Goal: Transaction & Acquisition: Purchase product/service

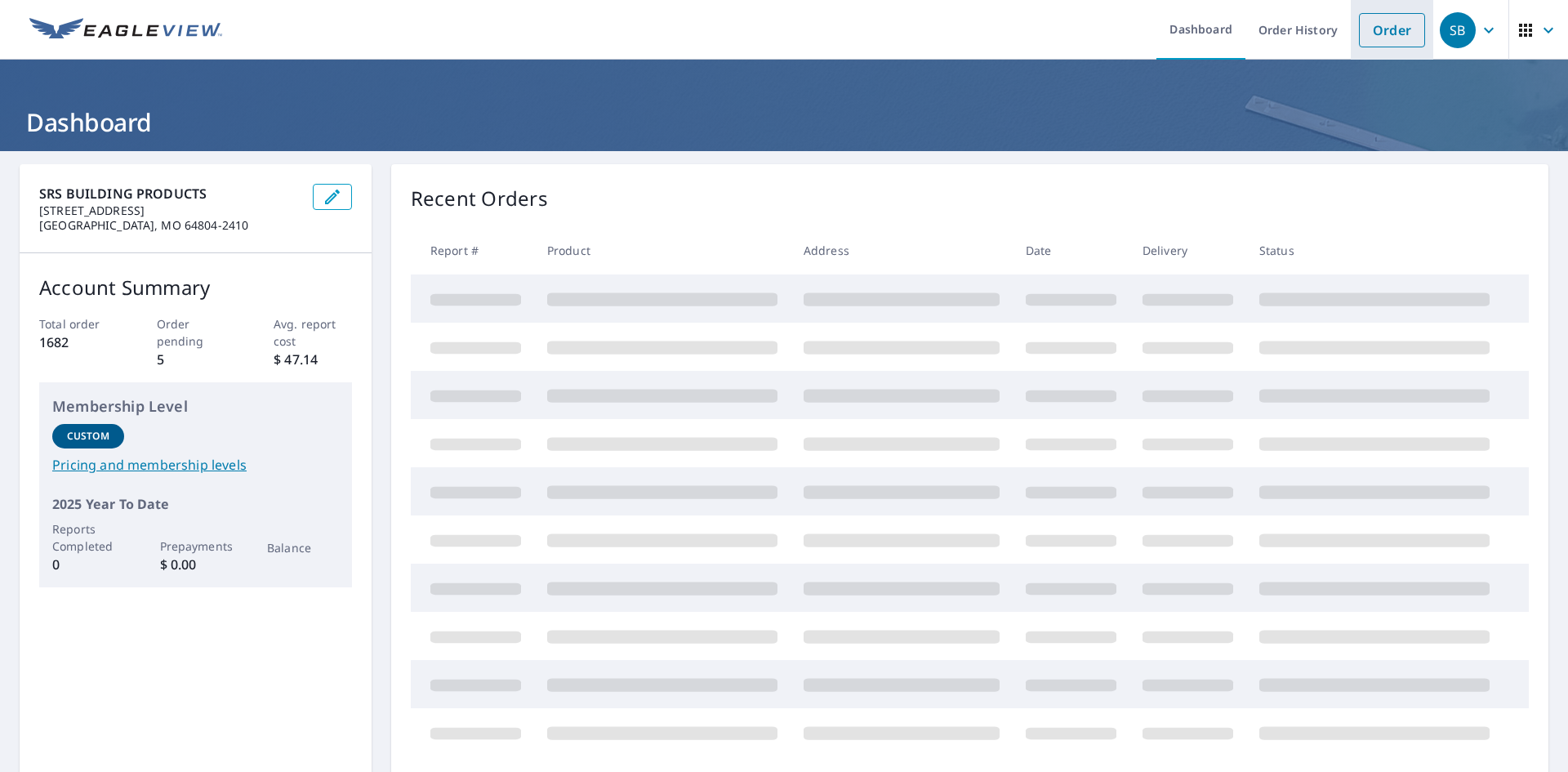
click at [1395, 27] on link "Order" at bounding box center [1392, 30] width 66 height 34
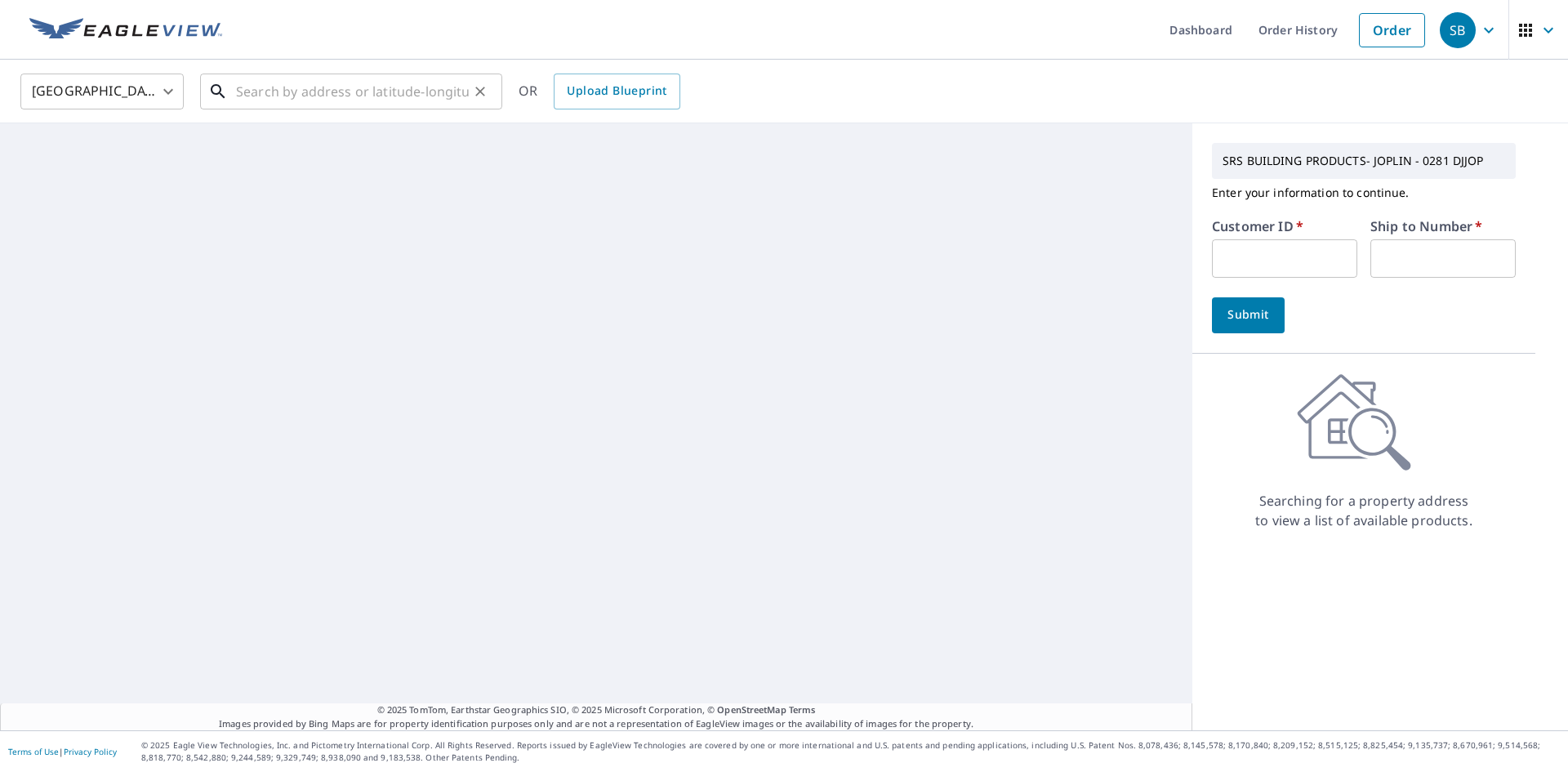
click at [287, 91] on input "text" at bounding box center [352, 91] width 233 height 45
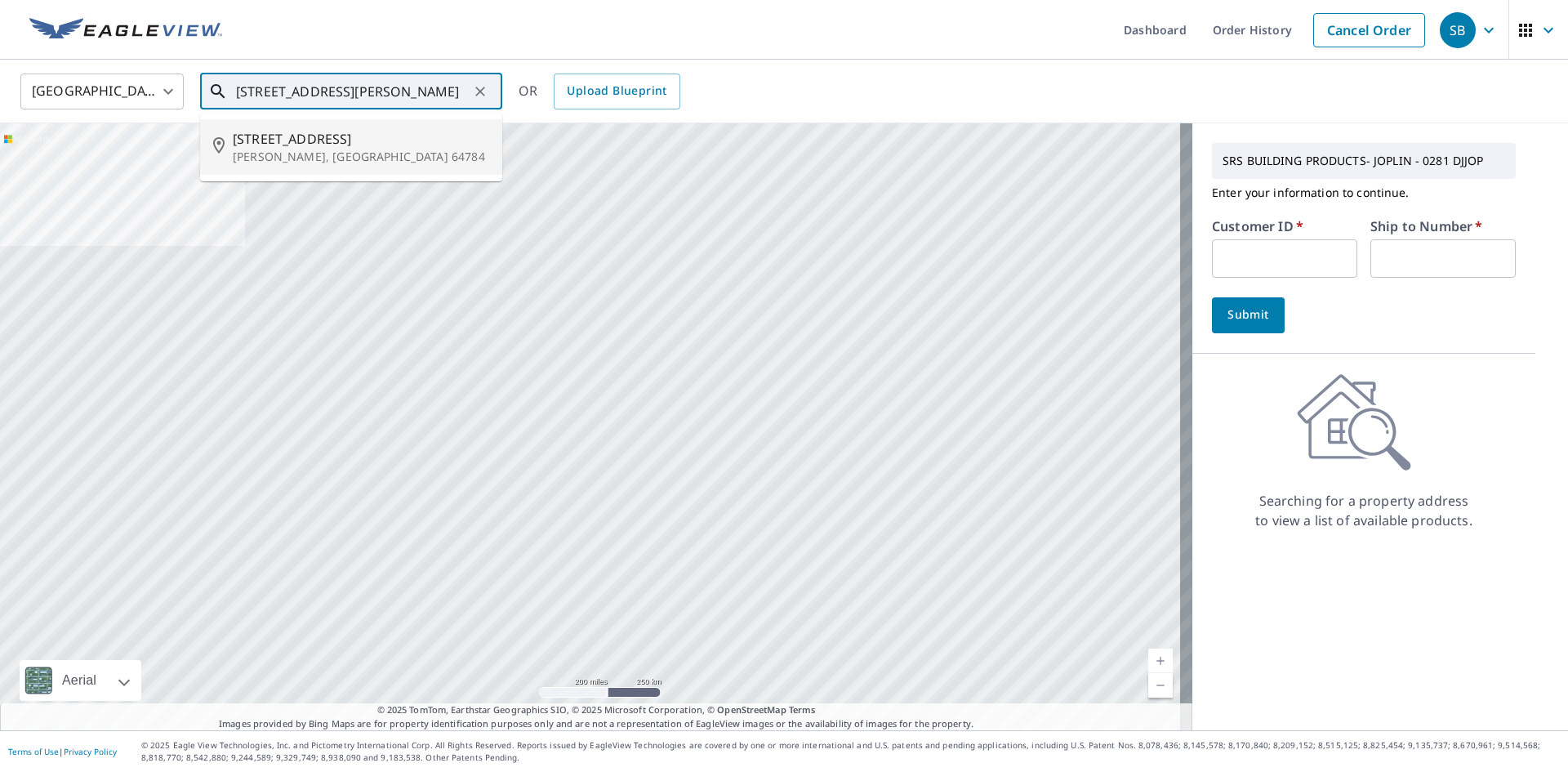
click at [331, 141] on span "[STREET_ADDRESS]" at bounding box center [361, 138] width 256 height 19
type input "[STREET_ADDRESS][PERSON_NAME]"
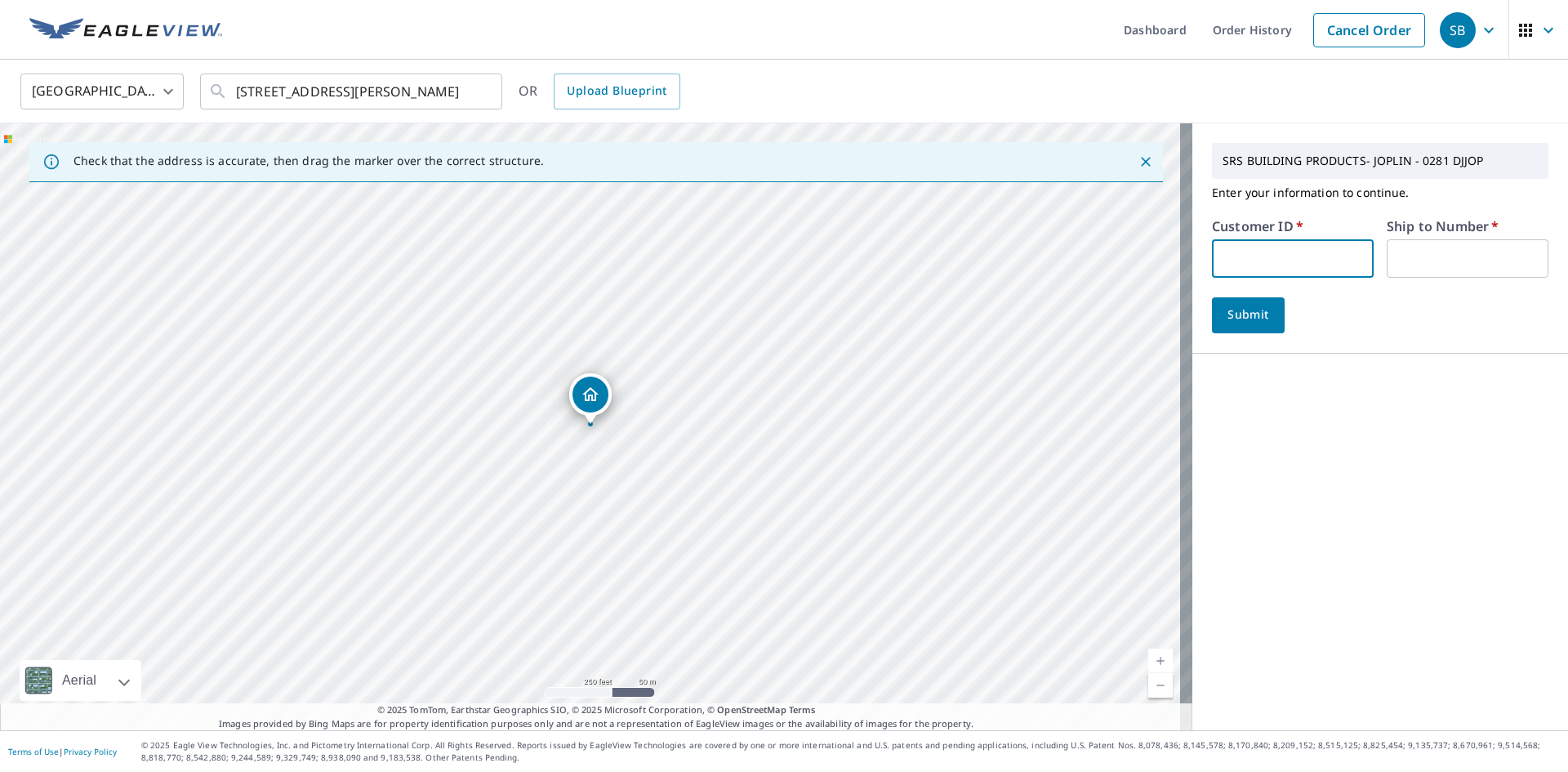
paste input "AKA281"
type input "AKA281"
click at [1398, 254] on input "text" at bounding box center [1468, 258] width 161 height 38
type input "1"
click at [1228, 309] on span "Submit" at bounding box center [1248, 315] width 46 height 20
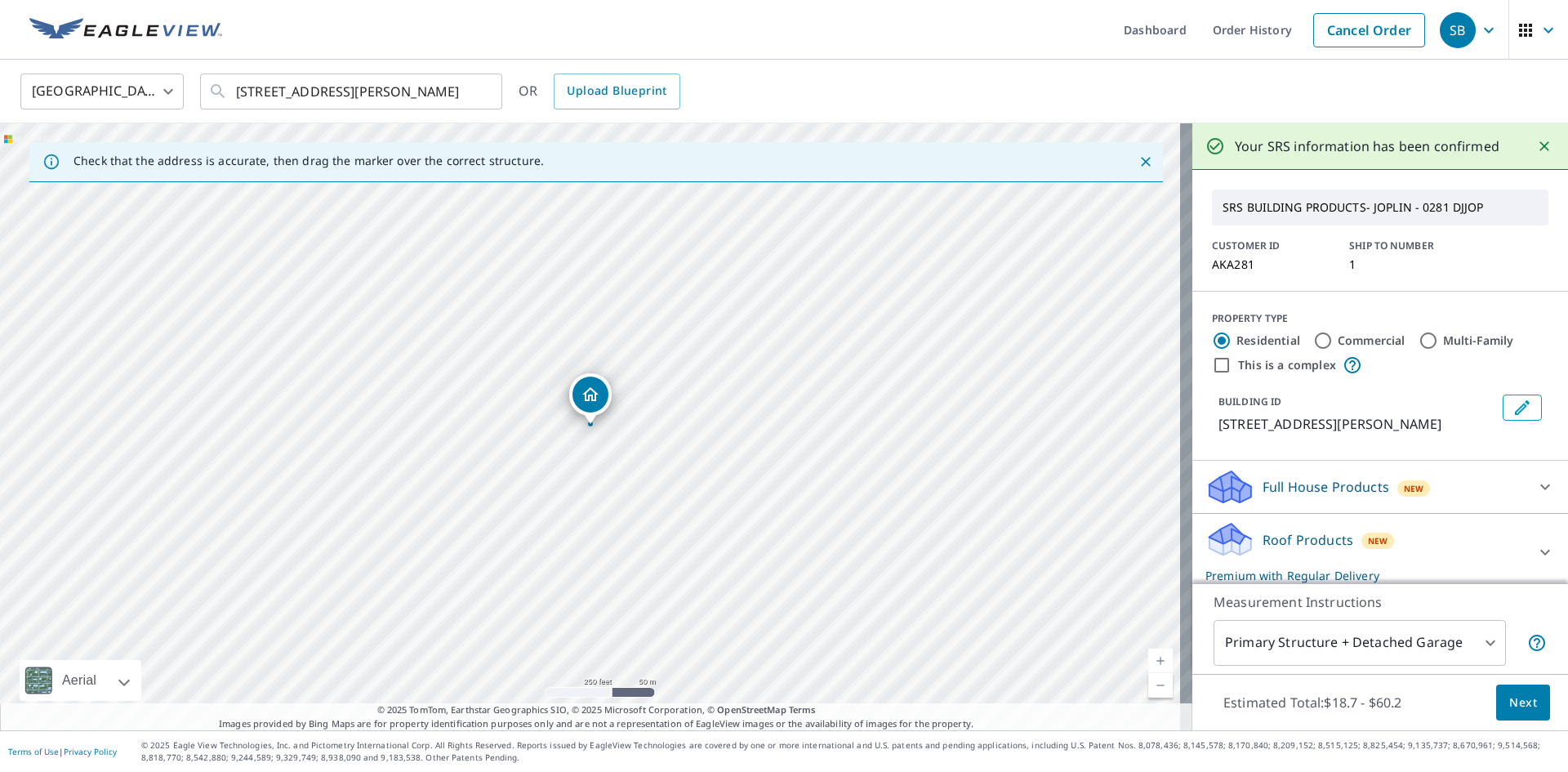
click at [1518, 705] on span "Next" at bounding box center [1523, 702] width 28 height 20
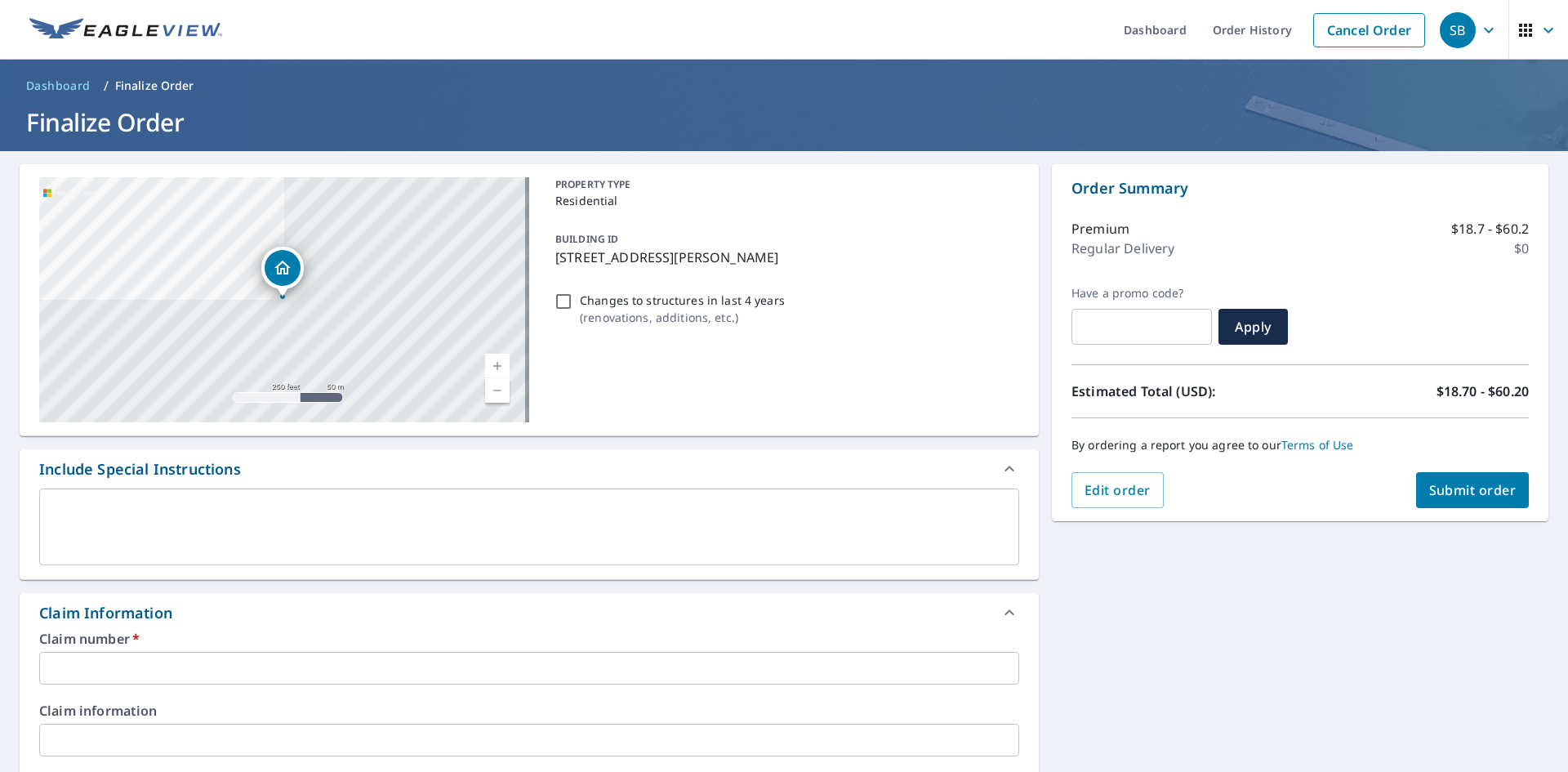
drag, startPoint x: 770, startPoint y: 258, endPoint x: 550, endPoint y: 269, distance: 220.3
click at [550, 269] on div "BUILDING ID [STREET_ADDRESS][PERSON_NAME]" at bounding box center [784, 247] width 470 height 51
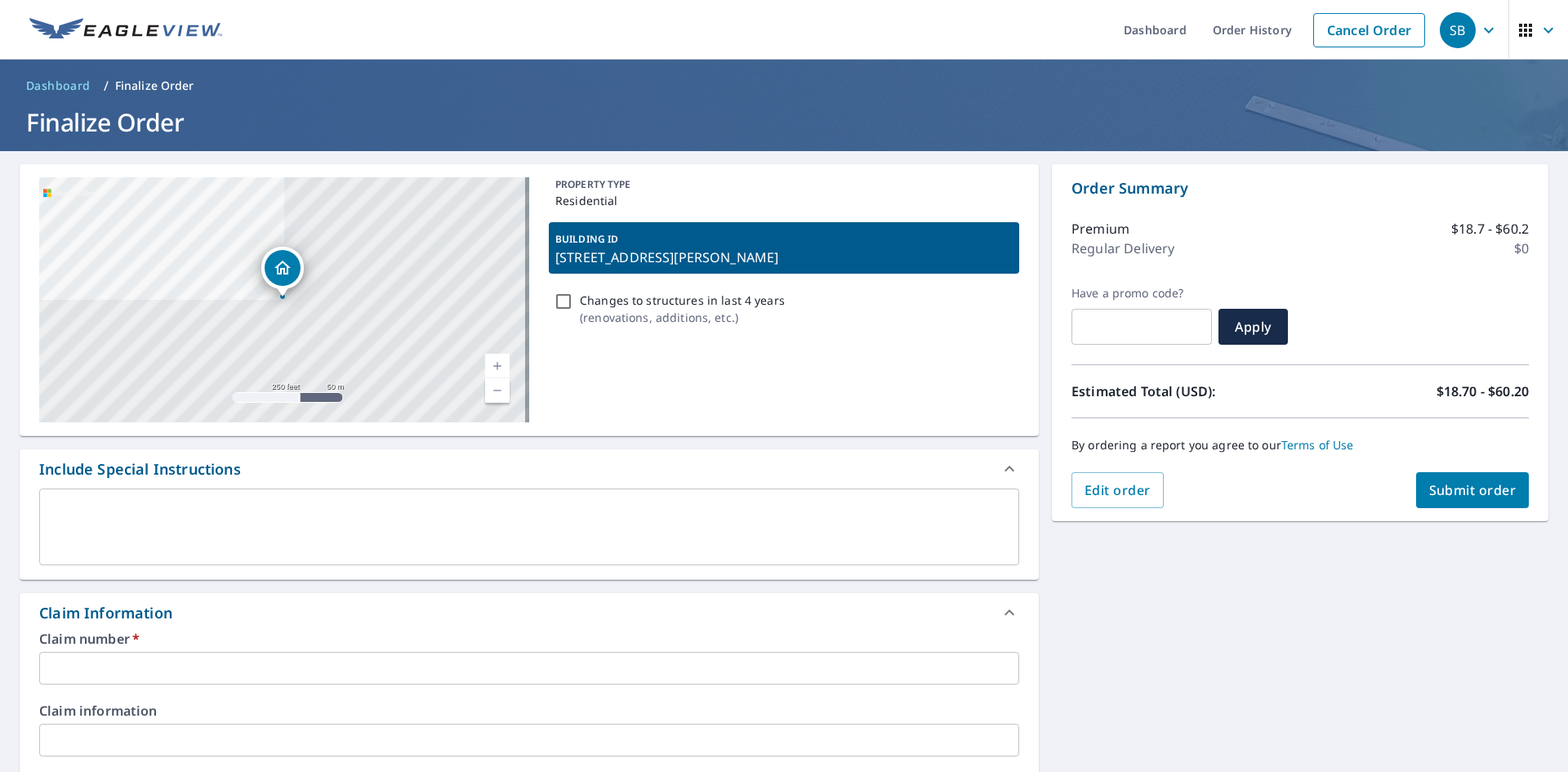
checkbox input "true"
copy p "[STREET_ADDRESS][PERSON_NAME]"
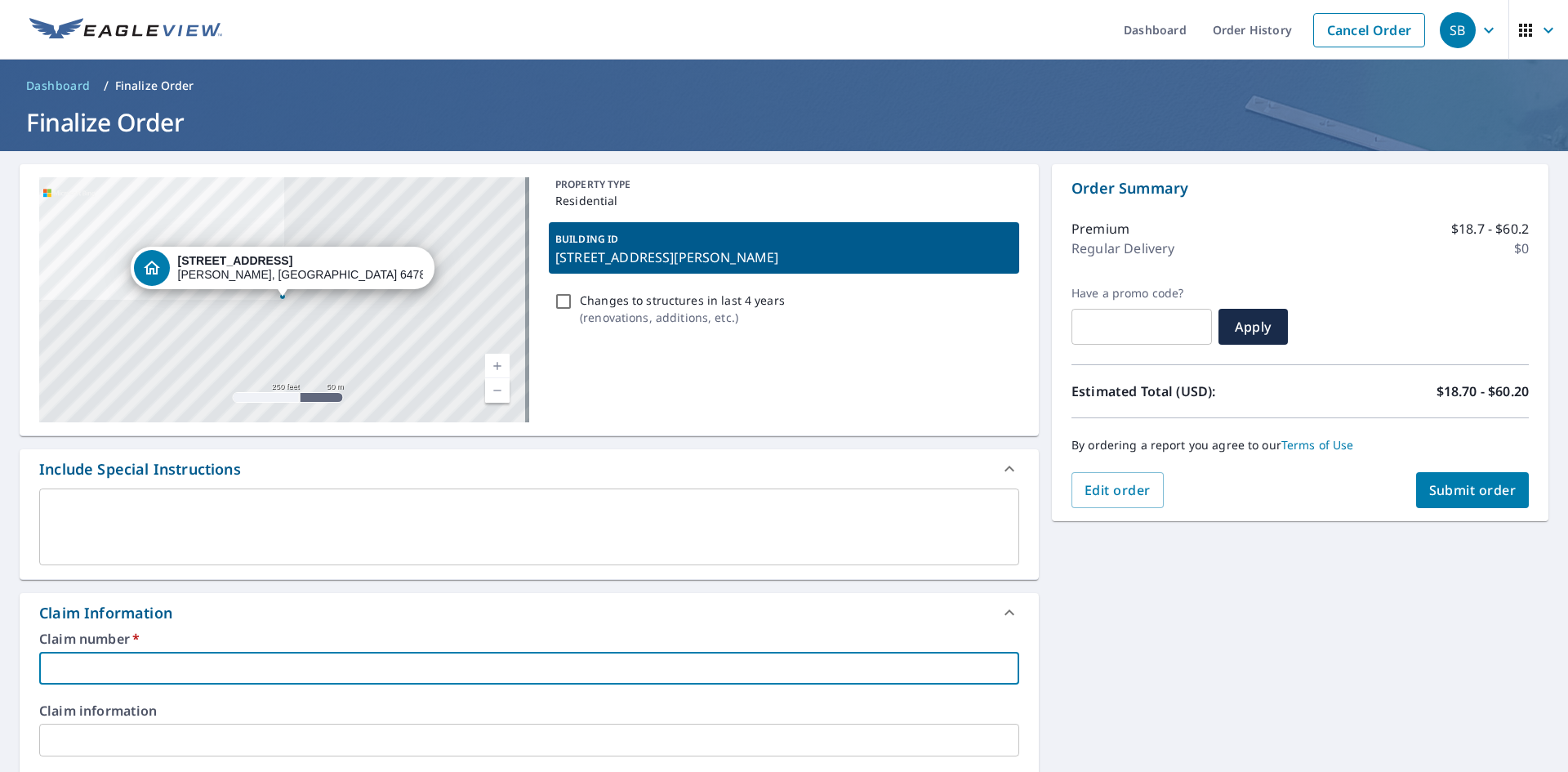
click at [95, 658] on input "text" at bounding box center [529, 667] width 980 height 32
paste input "[STREET_ADDRESS][PERSON_NAME]"
type input "[STREET_ADDRESS][PERSON_NAME]"
checkbox input "true"
click at [51, 673] on input "[STREET_ADDRESS][PERSON_NAME]" at bounding box center [529, 667] width 980 height 32
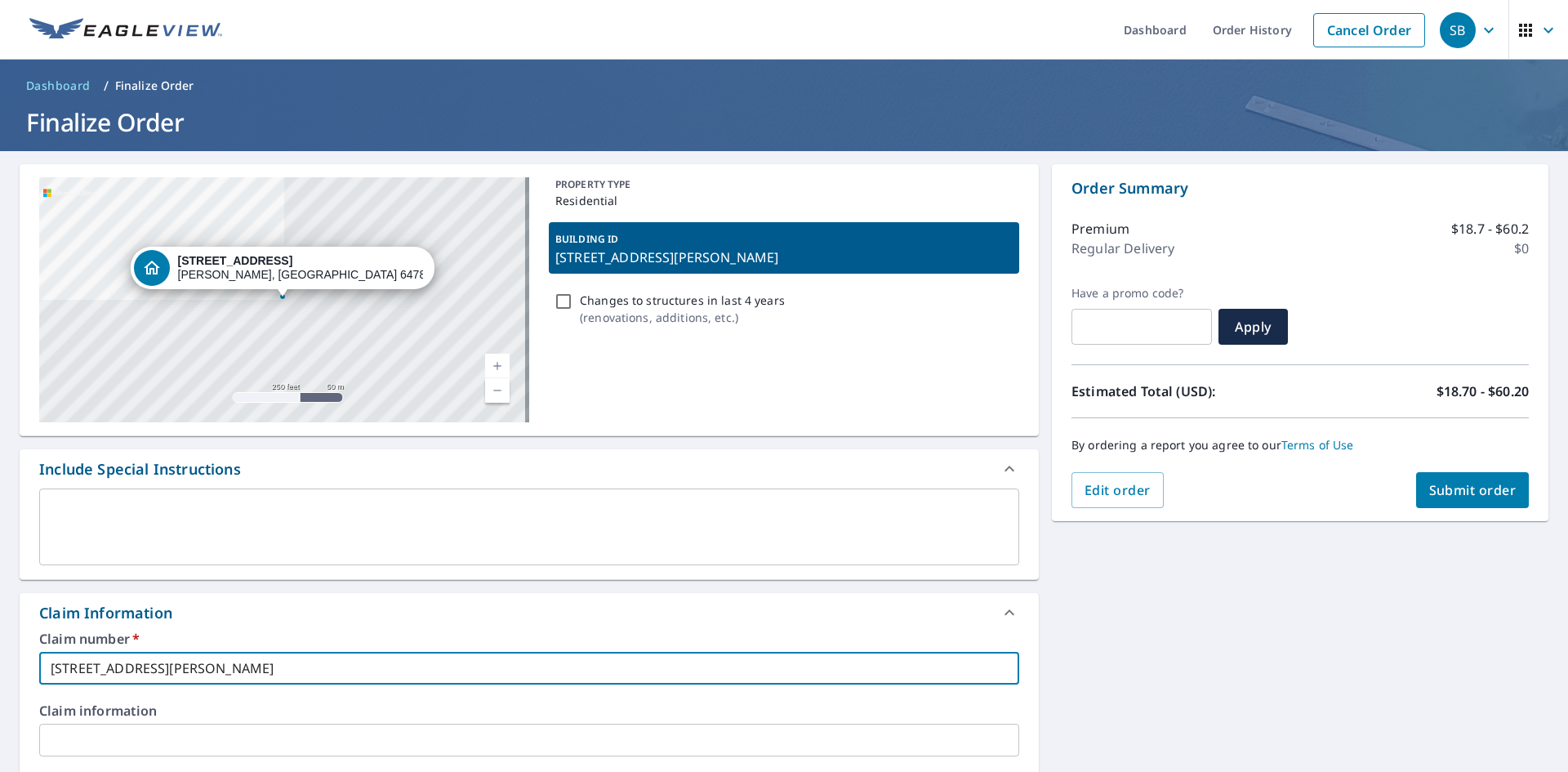
drag, startPoint x: 49, startPoint y: 671, endPoint x: 56, endPoint y: 665, distance: 9.2
click at [49, 671] on input "[STREET_ADDRESS][PERSON_NAME]" at bounding box center [529, 667] width 980 height 32
type input "[STREET_ADDRESS][PERSON_NAME]"
checkbox input "true"
type input "[STREET_ADDRESS][PERSON_NAME]"
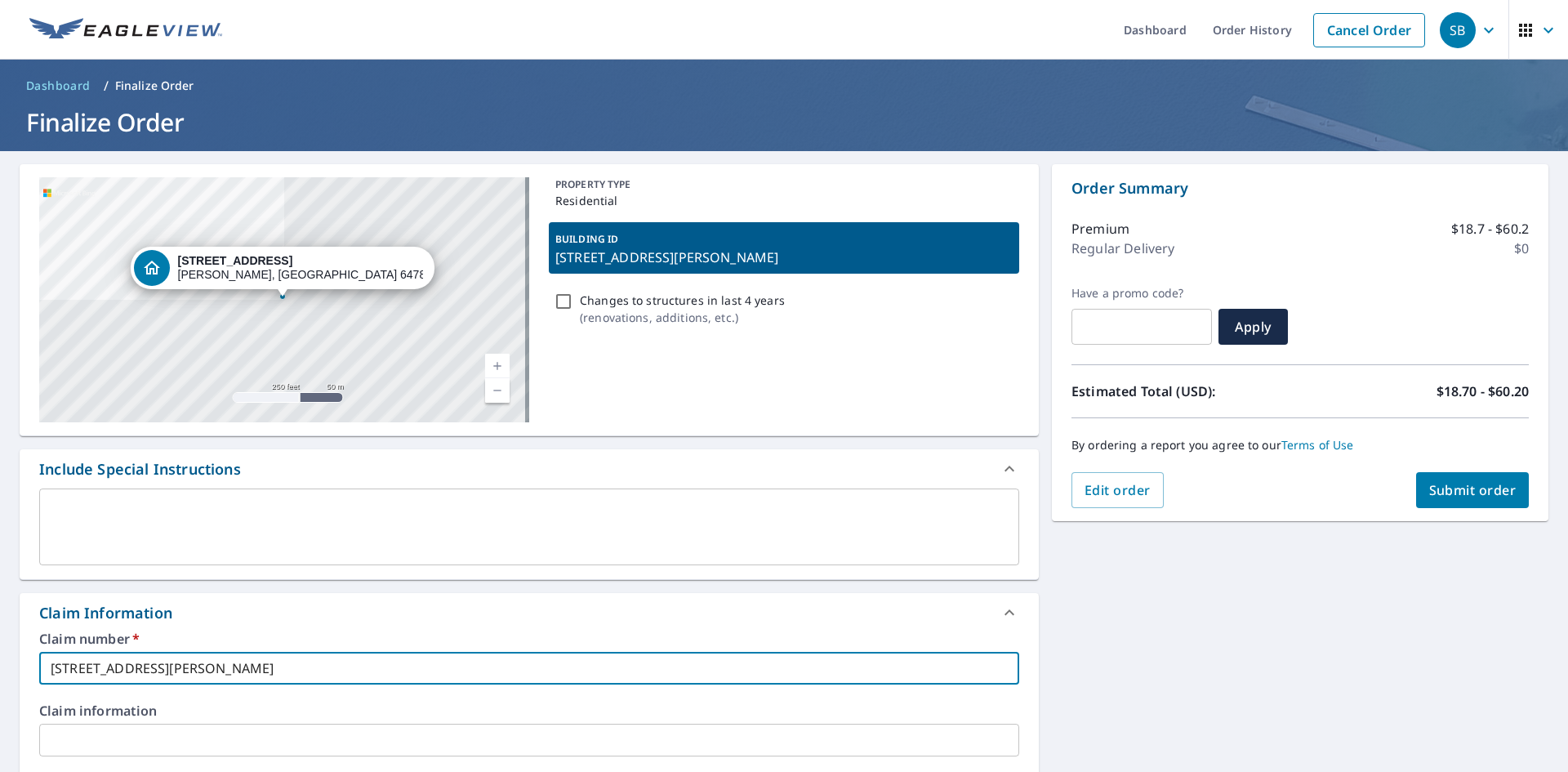
checkbox input "true"
type input "[STREET_ADDRESS][PERSON_NAME]"
checkbox input "true"
type input "ANDR201 [STREET_ADDRESS][PERSON_NAME]"
checkbox input "true"
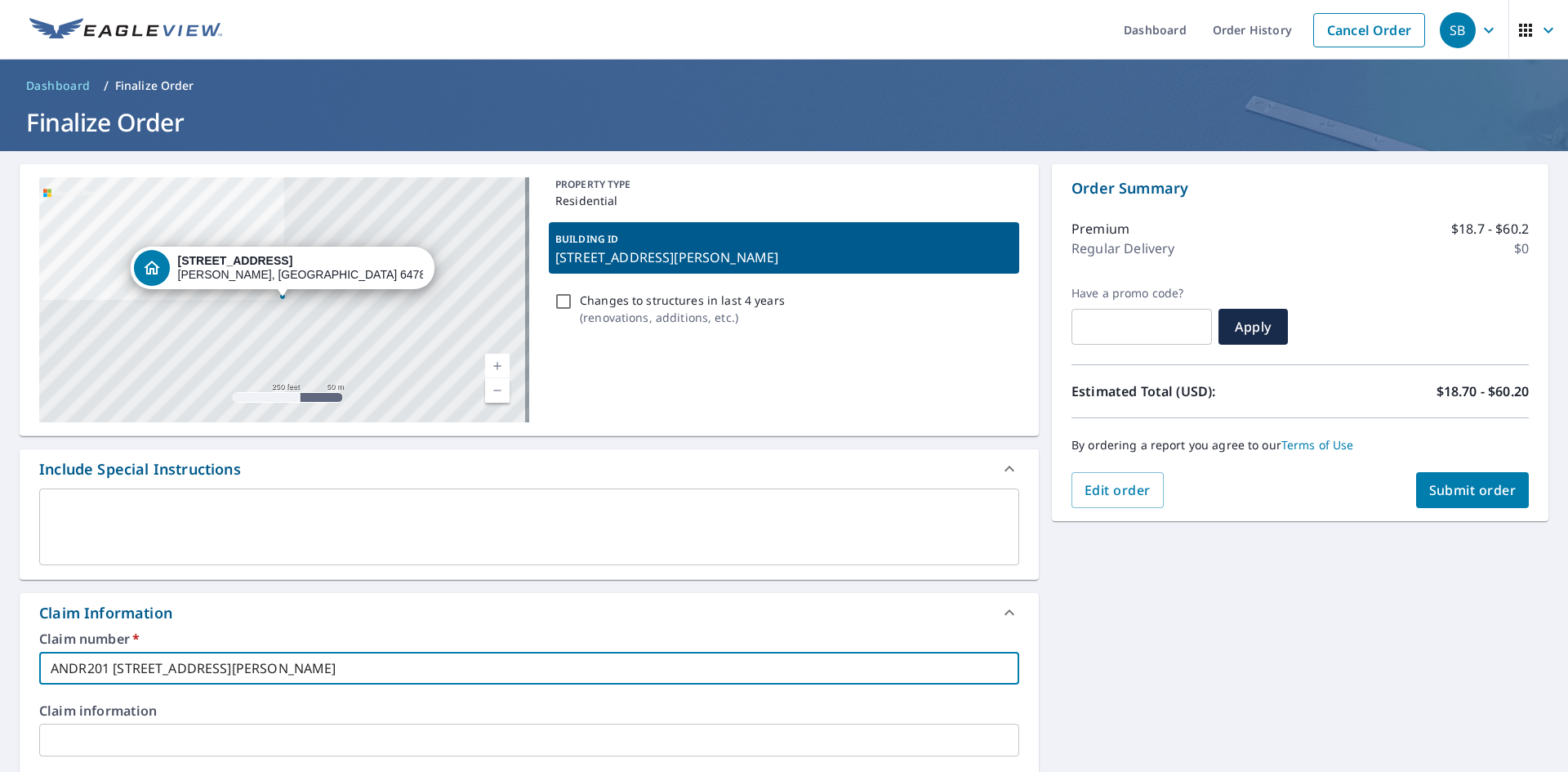
type input "[STREET_ADDRESS][PERSON_NAME]"
checkbox input "true"
type input "[STREET_ADDRESS][PERSON_NAME]"
checkbox input "true"
type input "[PERSON_NAME] [STREET_ADDRESS][PERSON_NAME]"
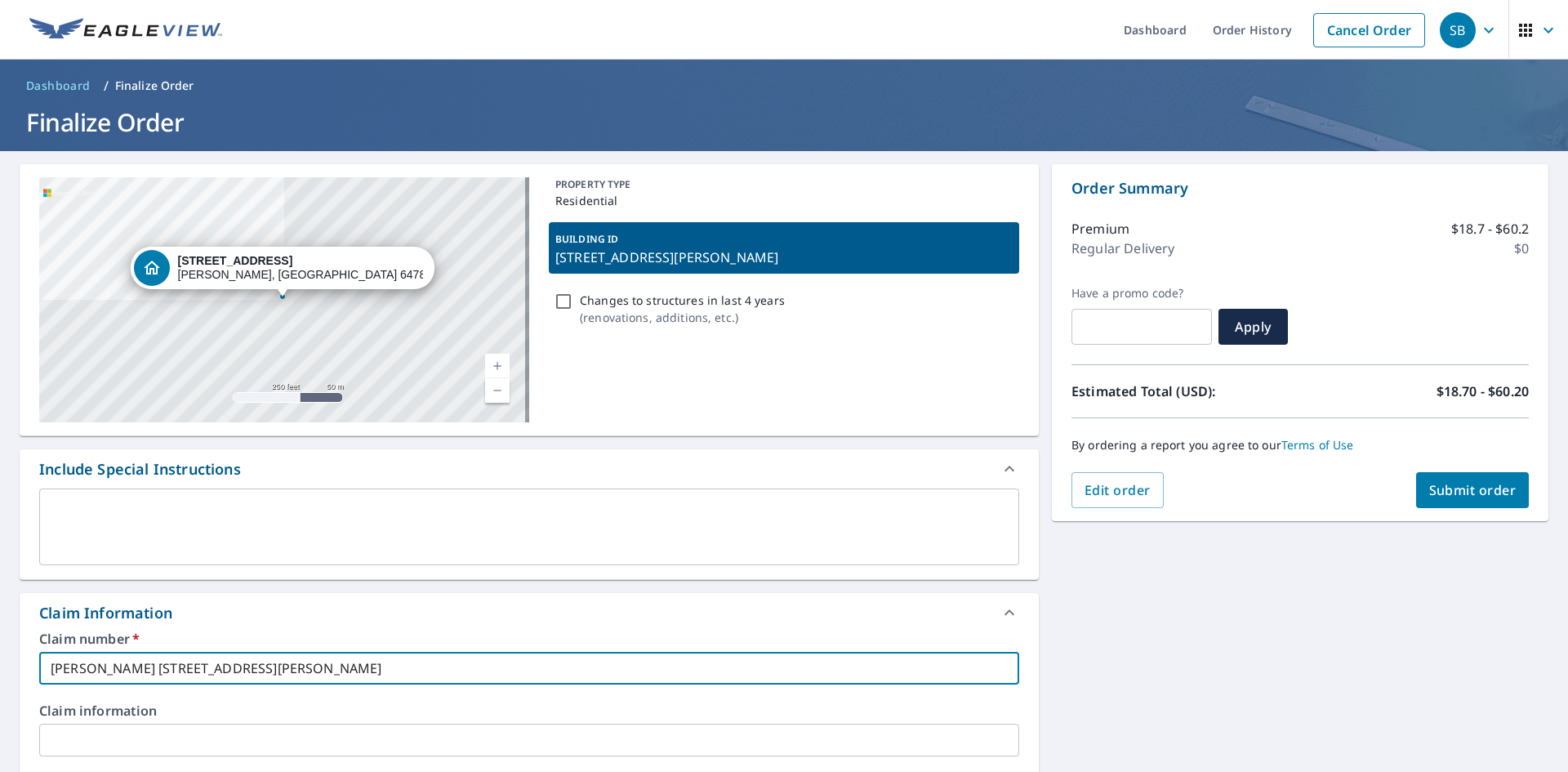
checkbox input "true"
drag, startPoint x: 367, startPoint y: 673, endPoint x: 0, endPoint y: 672, distance: 367.0
click at [0, 672] on div "[STREET_ADDRESS][PERSON_NAME] A standard road map Aerial A detailed look from a…" at bounding box center [784, 766] width 1568 height 1229
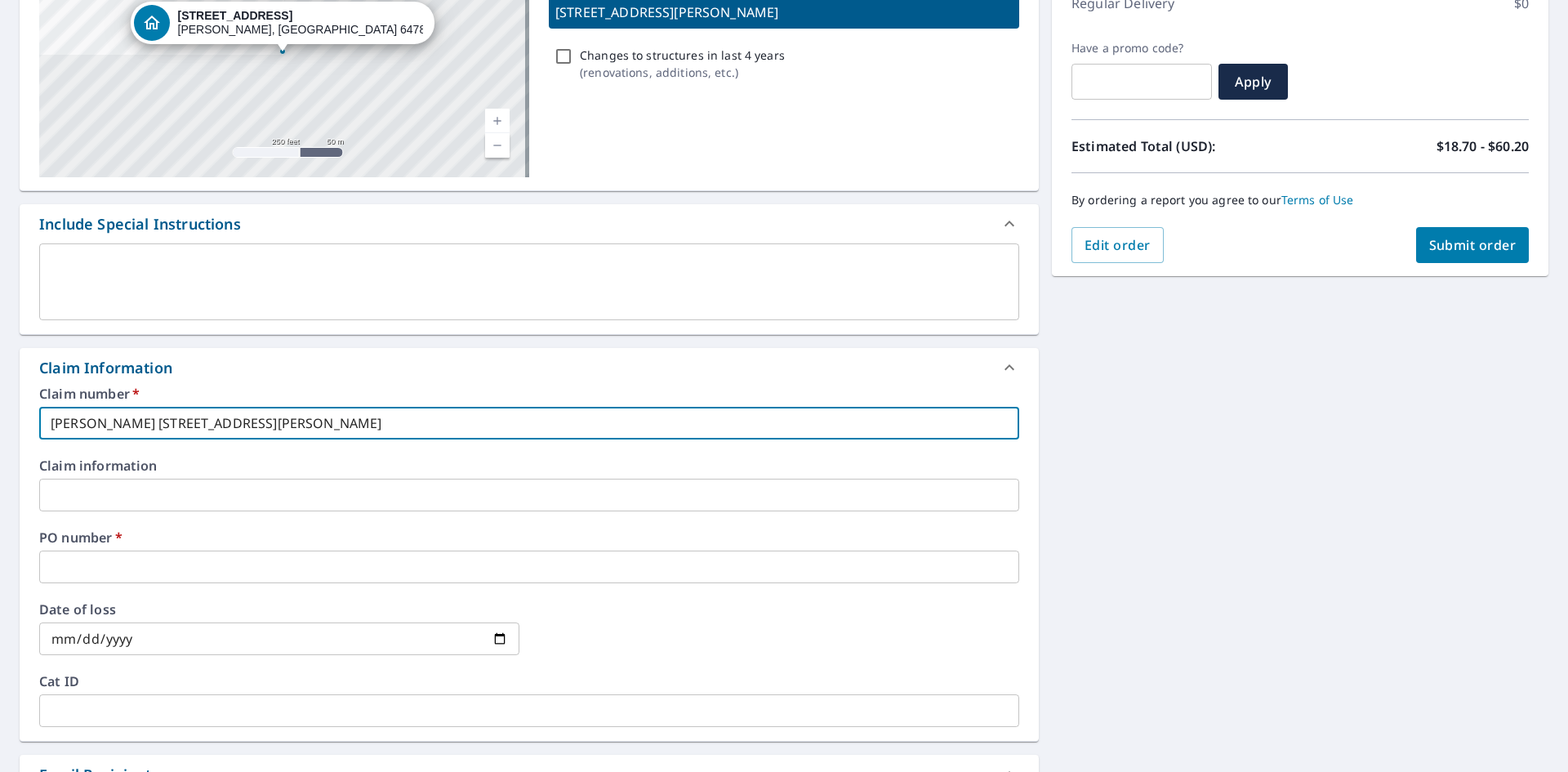
type input "[PERSON_NAME] [STREET_ADDRESS][PERSON_NAME]"
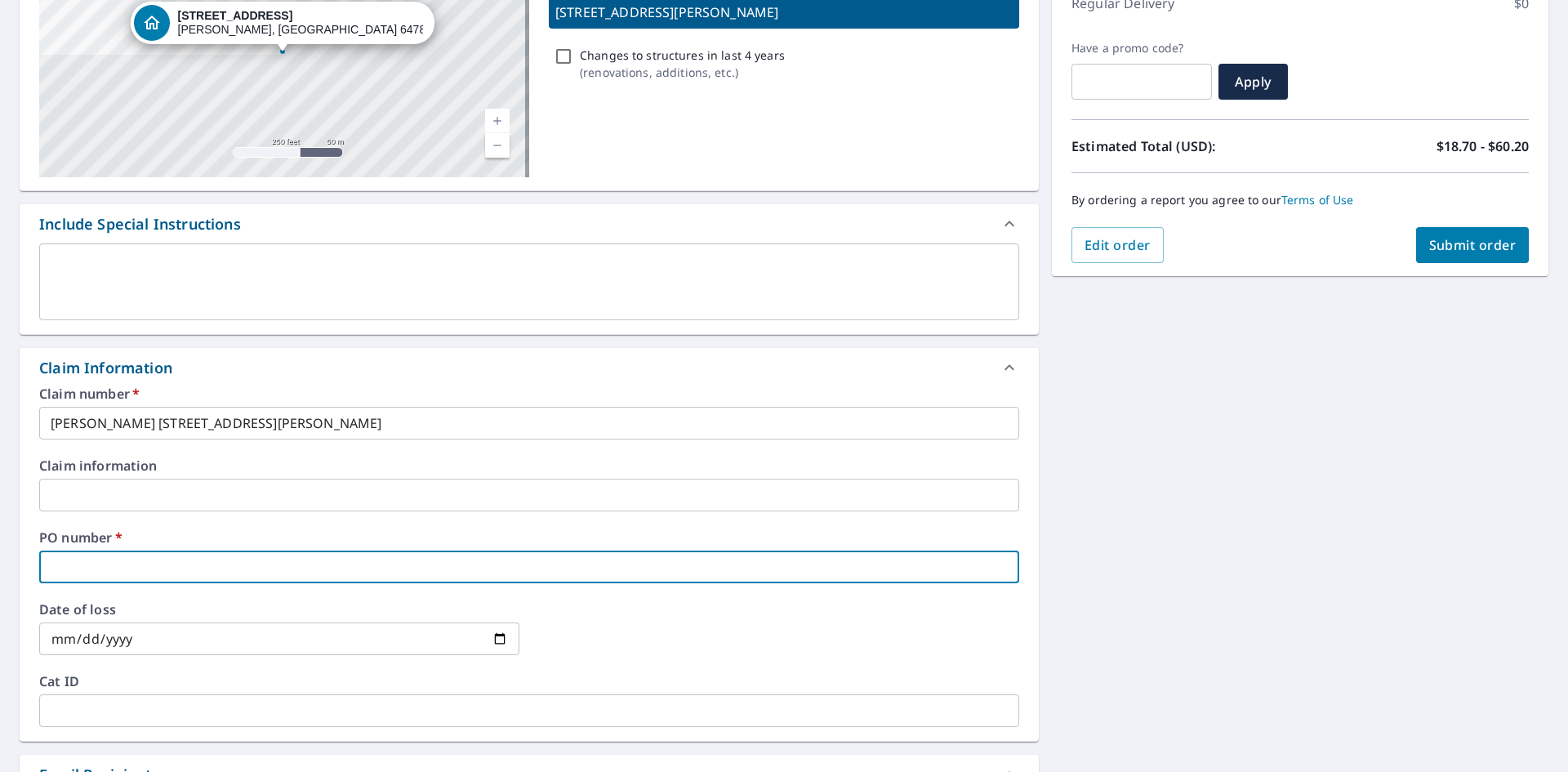
paste input "[PERSON_NAME] [STREET_ADDRESS][PERSON_NAME]"
type input "[PERSON_NAME] [STREET_ADDRESS][PERSON_NAME]"
checkbox input "true"
type input "[PERSON_NAME] [STREET_ADDRESS][PERSON_NAME]"
click at [1481, 237] on span "Submit order" at bounding box center [1473, 244] width 87 height 18
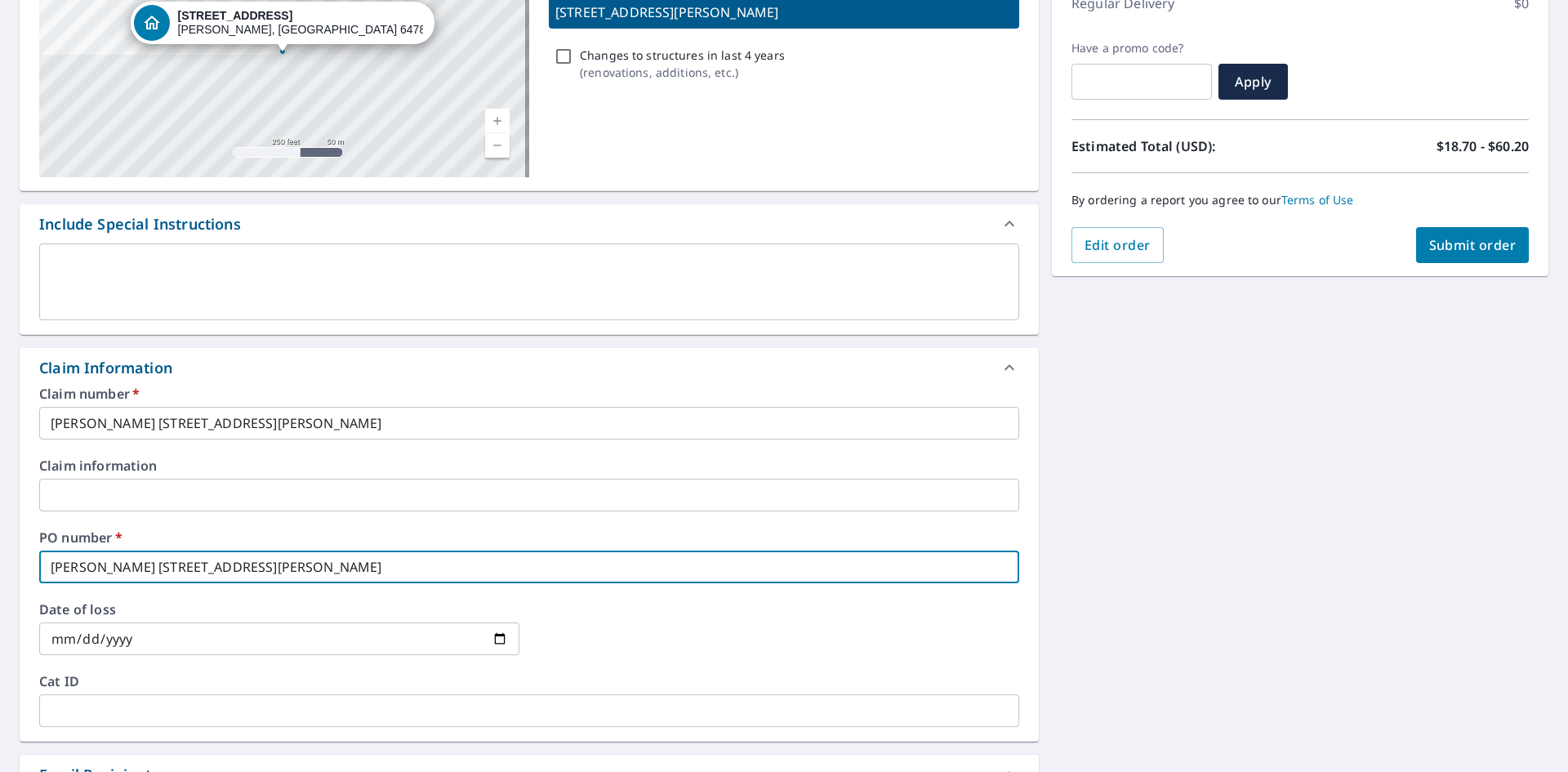
checkbox input "true"
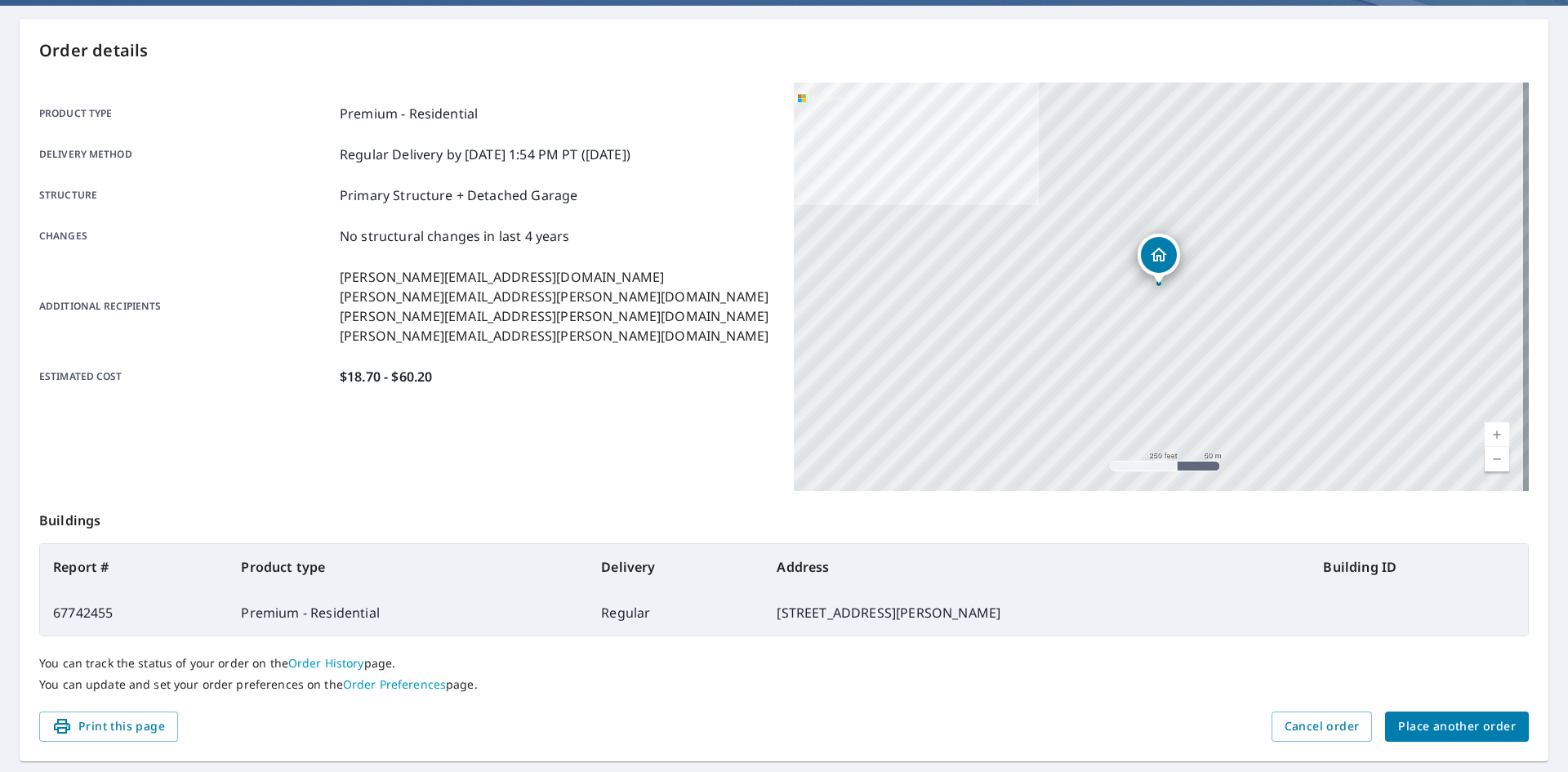
scroll to position [108, 0]
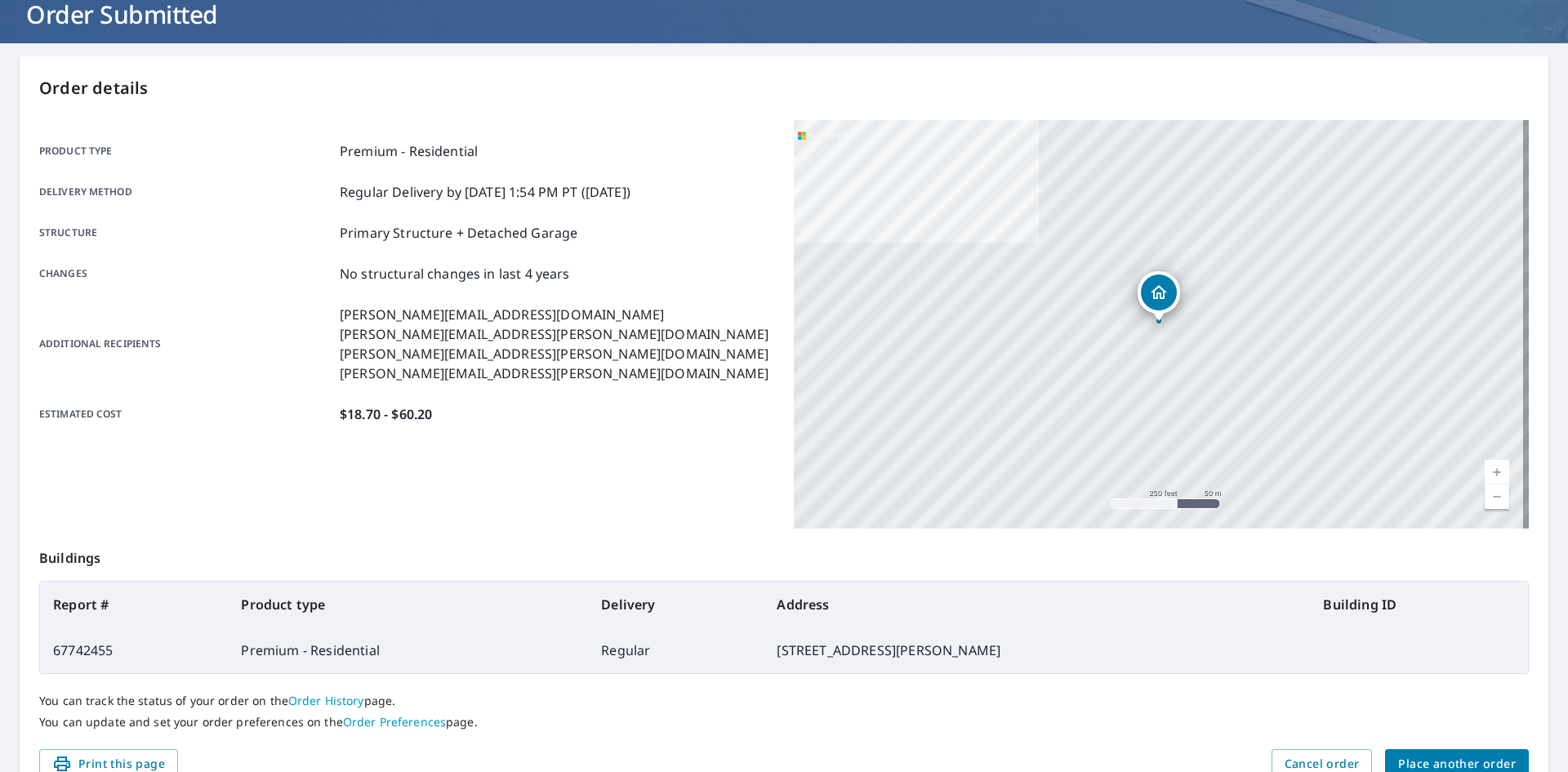
click at [1438, 754] on span "Place another order" at bounding box center [1457, 765] width 118 height 20
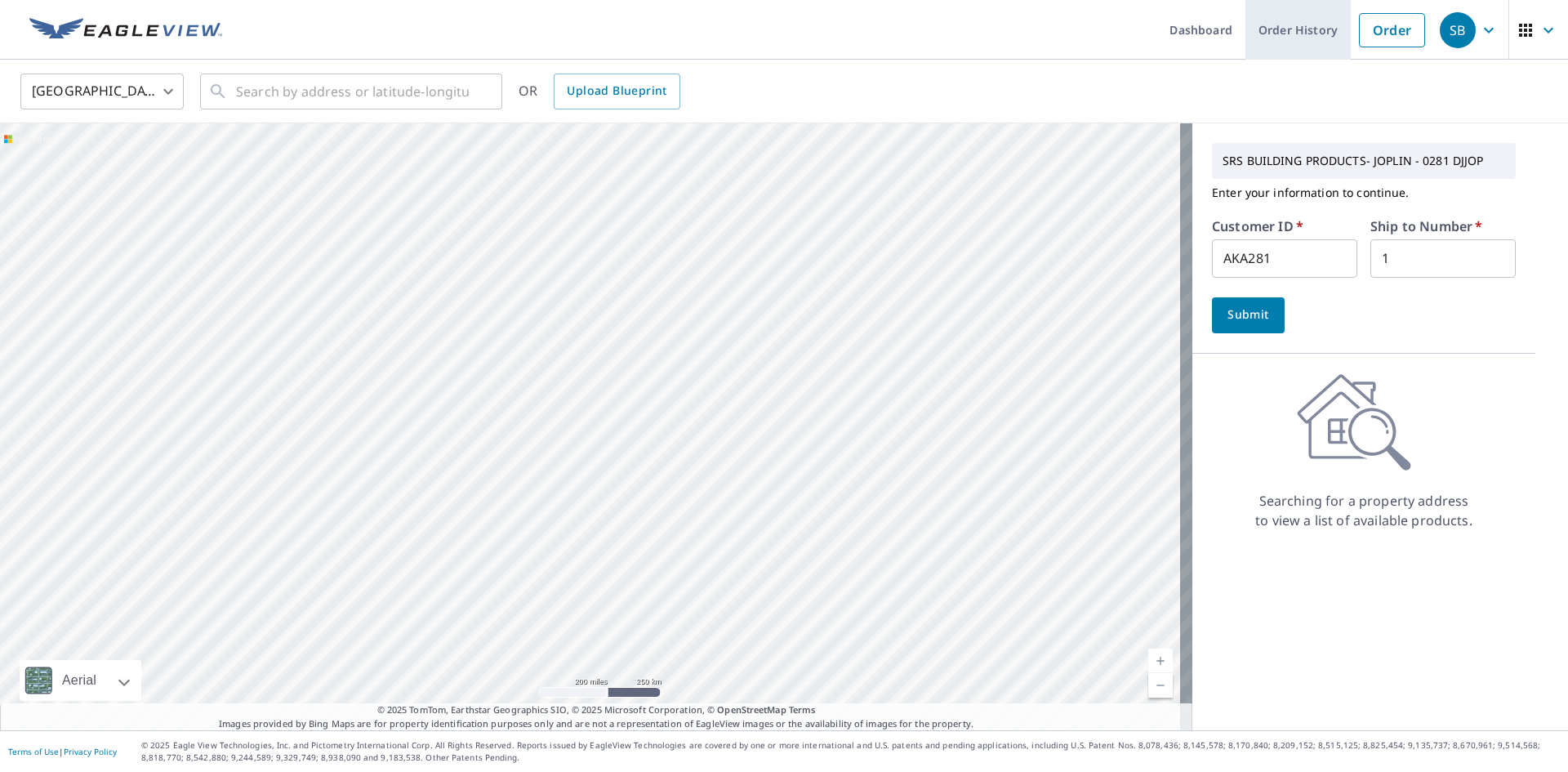
click at [1279, 24] on link "Order History" at bounding box center [1298, 30] width 106 height 59
